Goal: Task Accomplishment & Management: Complete application form

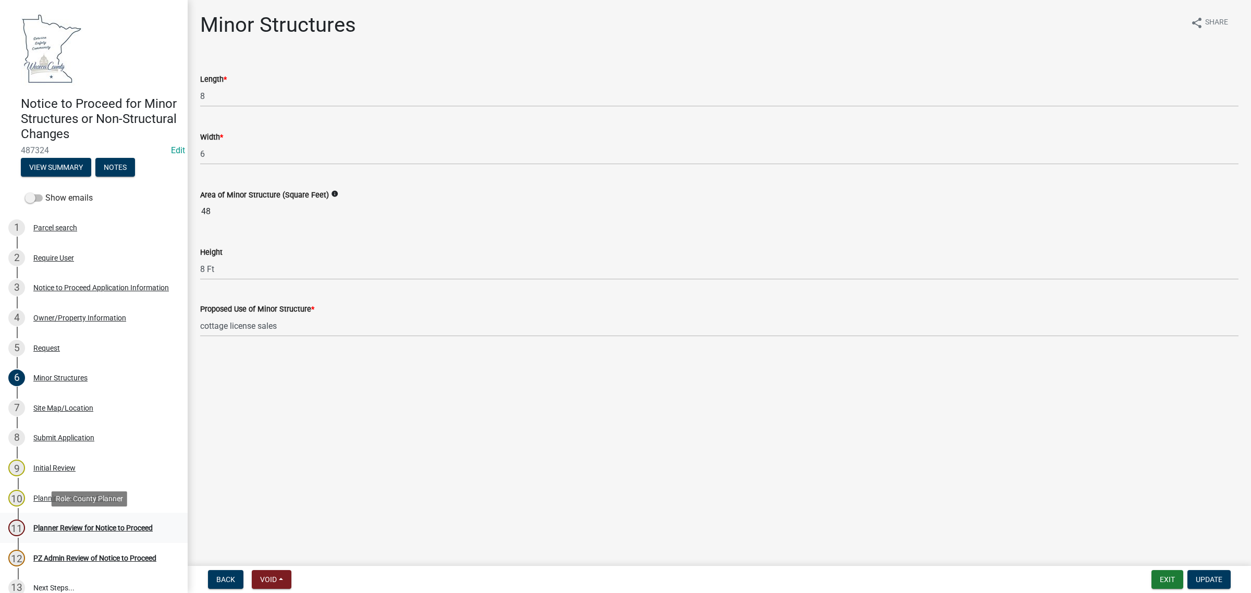
click at [68, 531] on div "Planner Review for Notice to Proceed" at bounding box center [92, 527] width 119 height 7
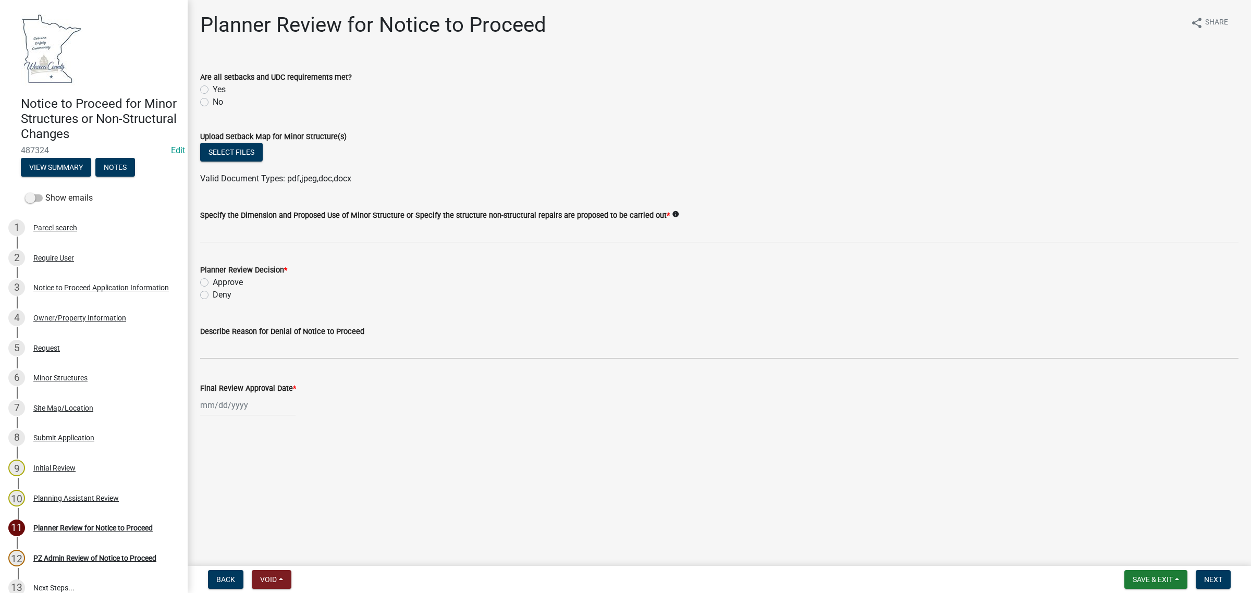
click at [213, 90] on label "Yes" at bounding box center [219, 89] width 13 height 13
click at [213, 90] on input "Yes" at bounding box center [216, 86] width 7 height 7
radio input "true"
click at [203, 275] on div "Planner Review Decision *" at bounding box center [719, 270] width 1038 height 13
click at [213, 282] on label "Approve" at bounding box center [228, 282] width 30 height 13
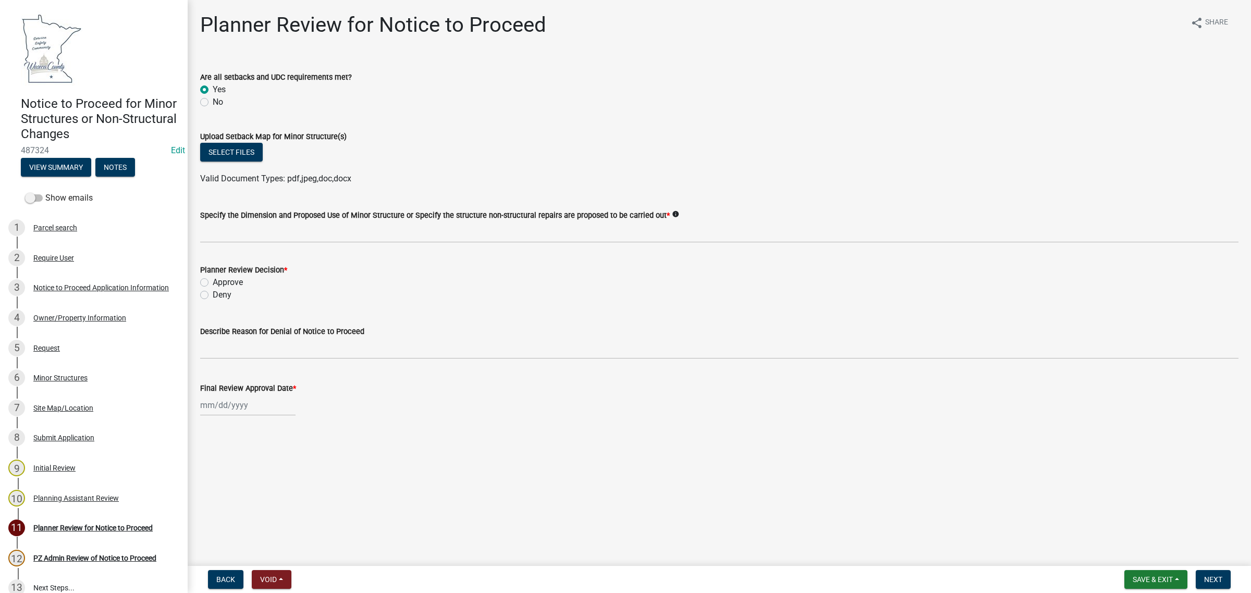
click at [213, 282] on input "Approve" at bounding box center [216, 279] width 7 height 7
radio input "true"
click at [204, 402] on div at bounding box center [247, 405] width 95 height 21
select select "10"
select select "2025"
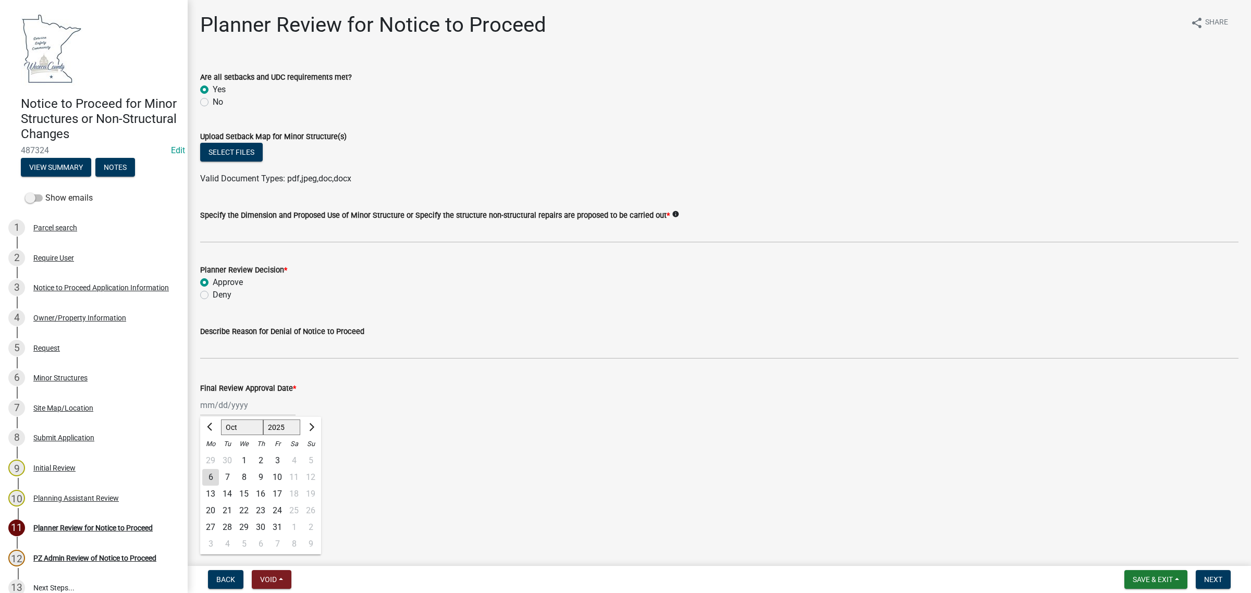
click at [212, 477] on div "6" at bounding box center [210, 477] width 17 height 17
type input "[DATE]"
click at [1132, 579] on span "Save & Exit" at bounding box center [1152, 579] width 40 height 8
click at [1126, 534] on button "Save" at bounding box center [1145, 527] width 83 height 25
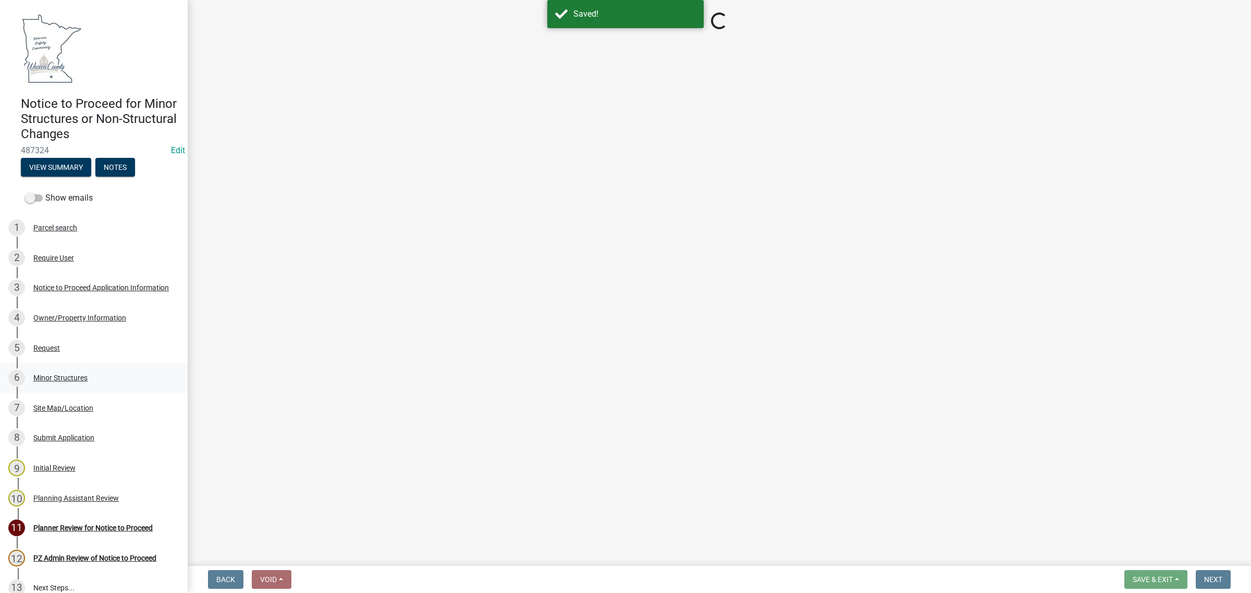
click at [53, 371] on div "6 Minor Structures" at bounding box center [89, 377] width 163 height 17
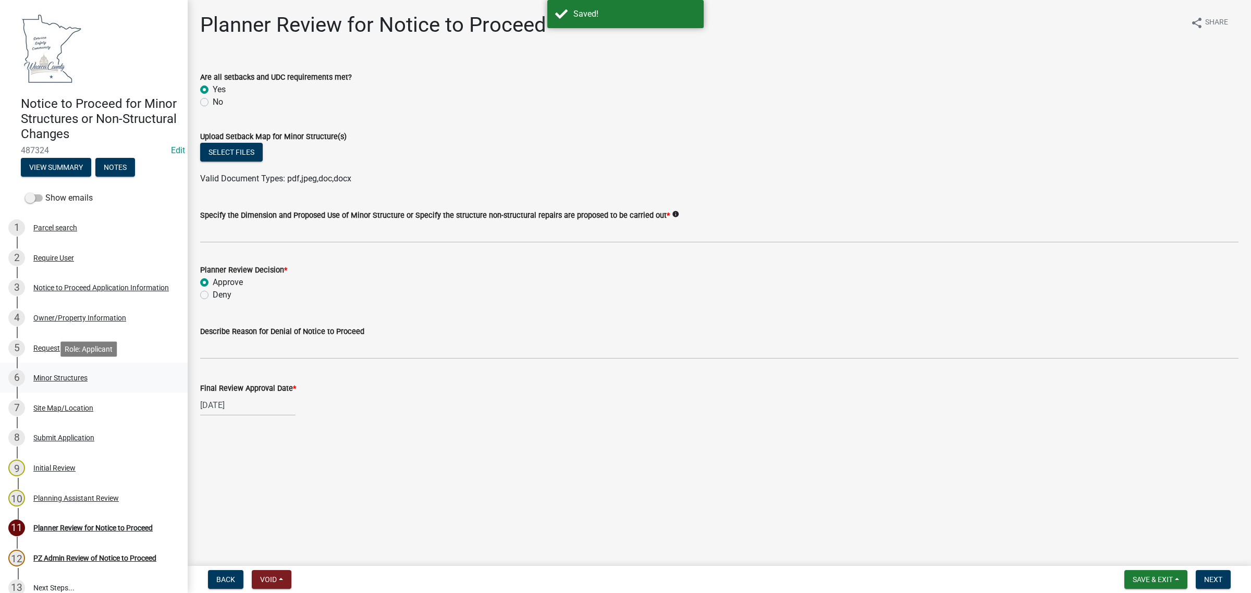
click at [50, 375] on div "Minor Structures" at bounding box center [60, 377] width 54 height 7
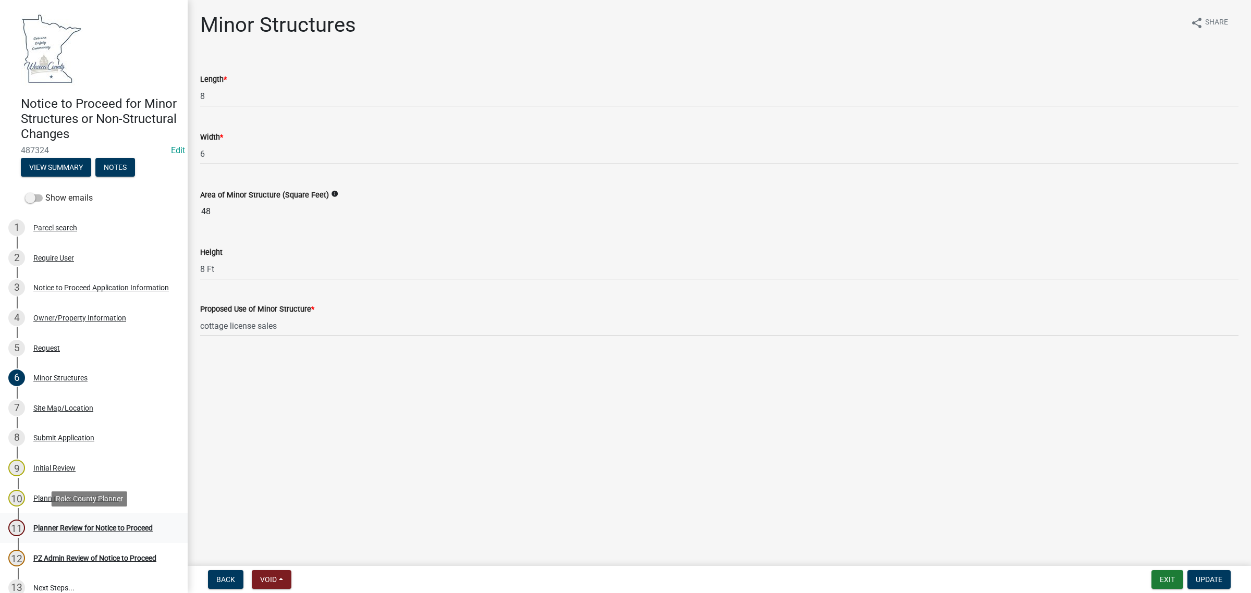
click at [54, 522] on div "11 Planner Review for Notice to Proceed" at bounding box center [89, 528] width 163 height 17
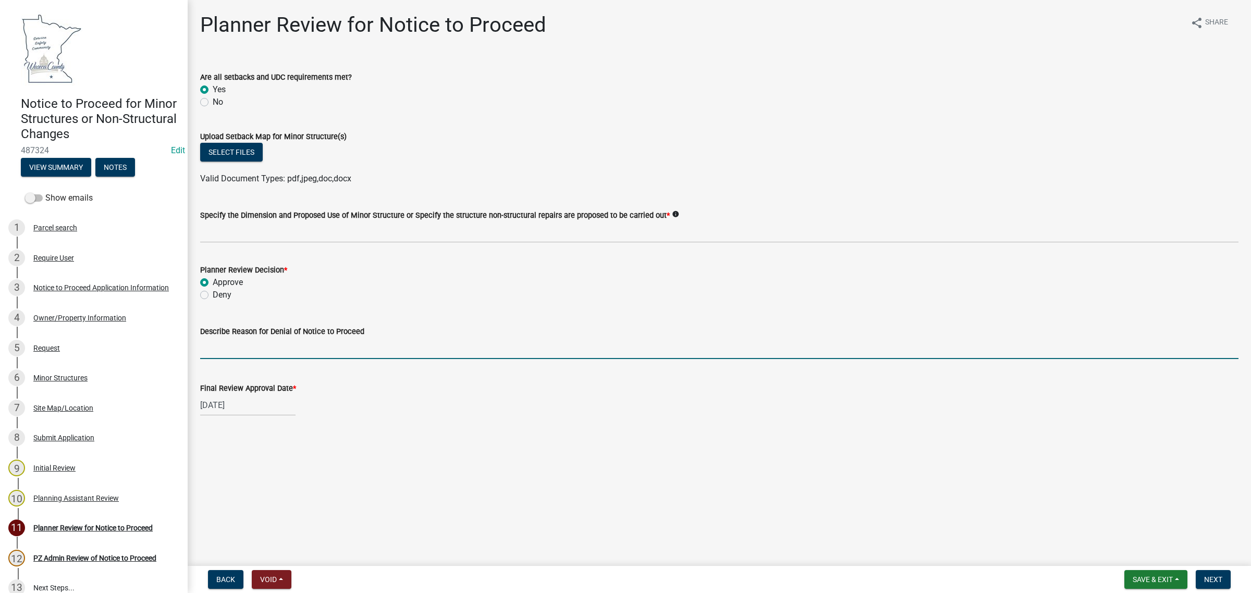
click at [223, 350] on input "Describe Reason for Denial of Notice to Proceed" at bounding box center [719, 348] width 1038 height 21
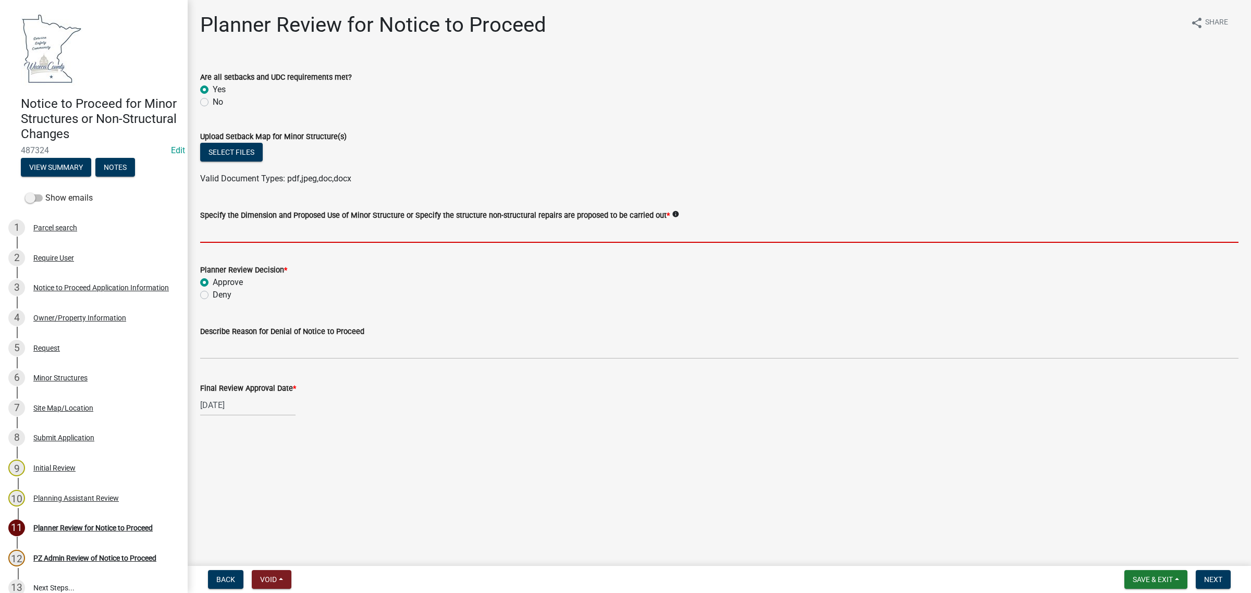
click at [220, 235] on input "Specify the Dimension and Proposed Use of Minor Structure or Specify the struct…" at bounding box center [719, 231] width 1038 height 21
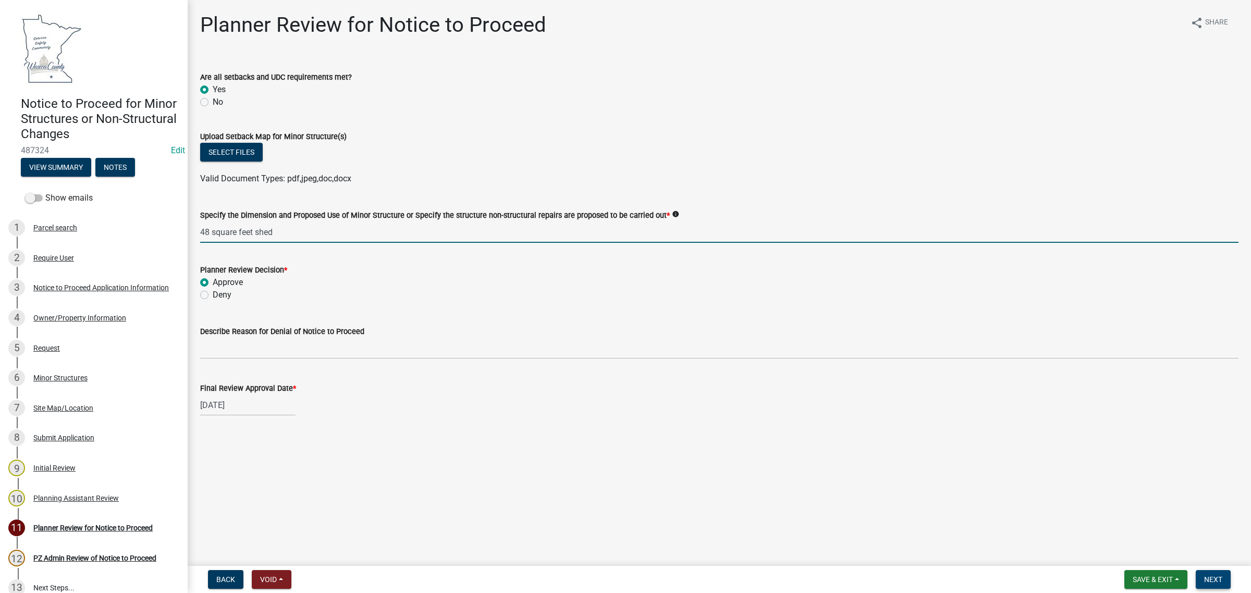
type input "48 square feet shed"
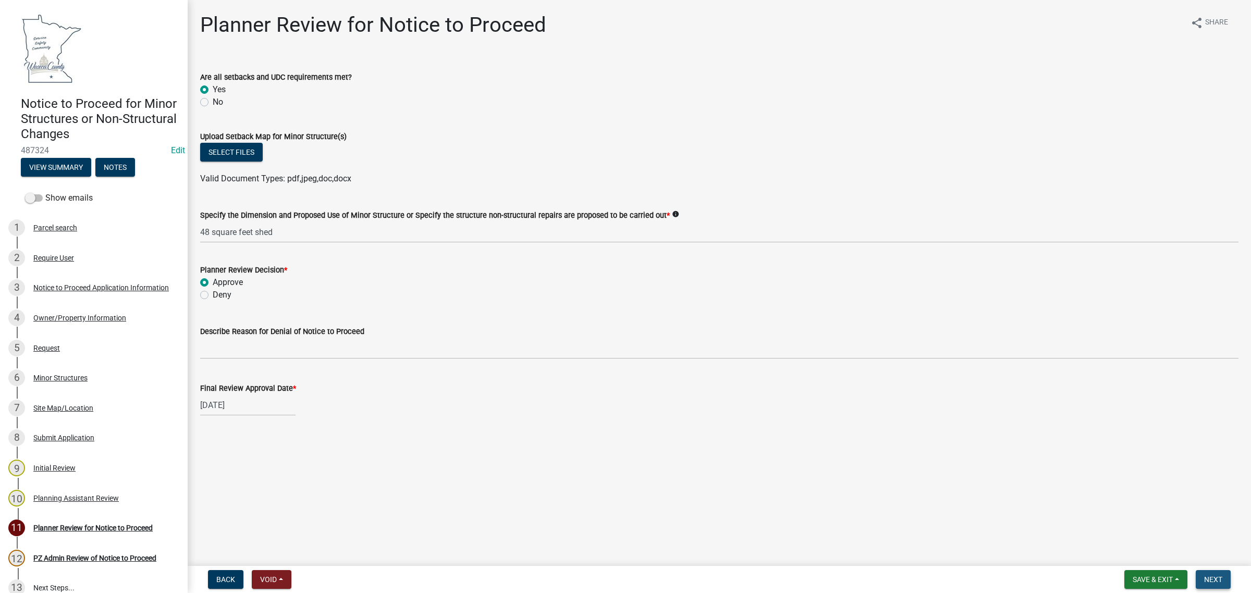
click at [1219, 580] on span "Next" at bounding box center [1213, 579] width 18 height 8
